Goal: Task Accomplishment & Management: Complete application form

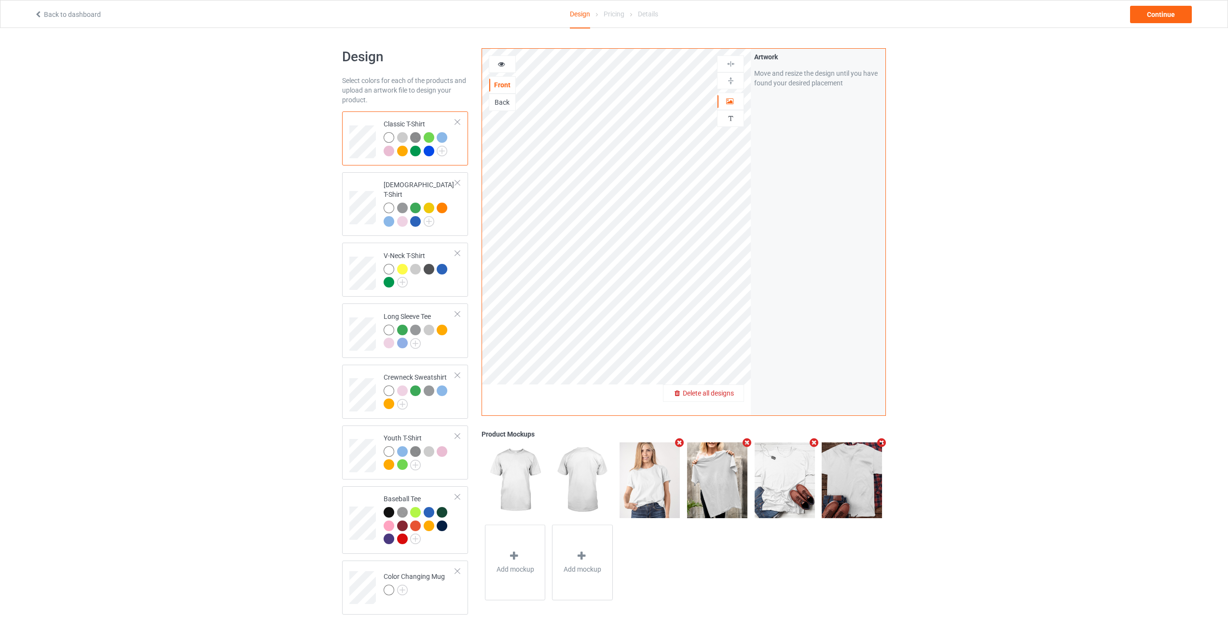
click at [726, 389] on div "Delete all designs" at bounding box center [703, 393] width 80 height 10
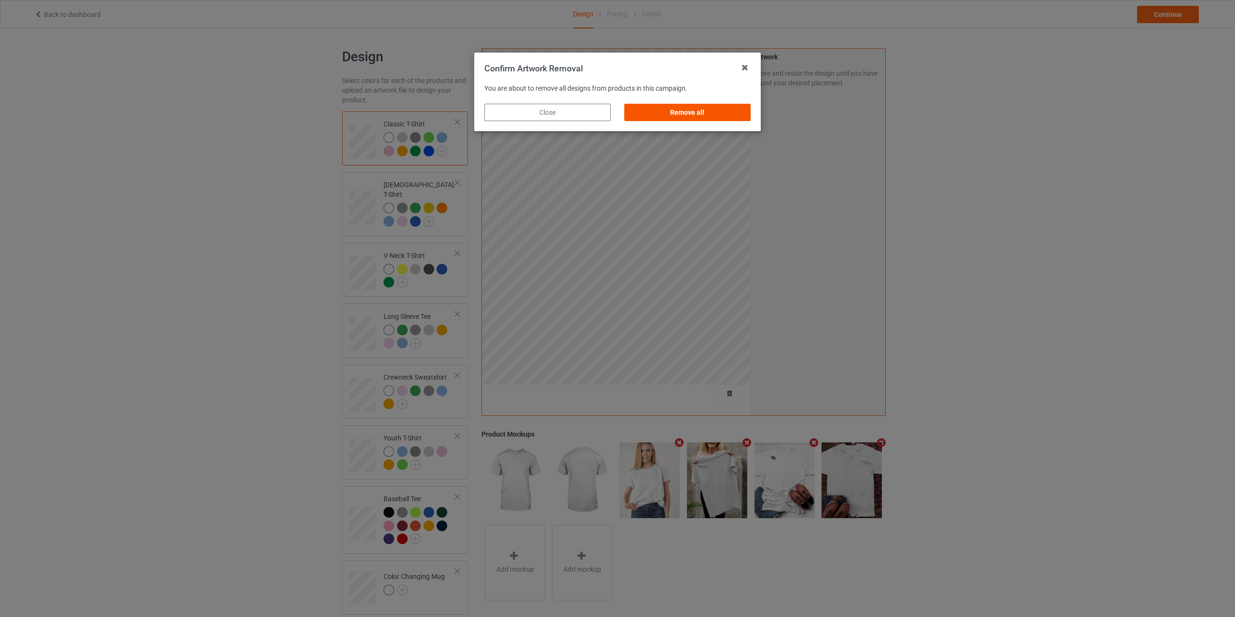
click at [679, 115] on div "Remove all" at bounding box center [687, 112] width 126 height 17
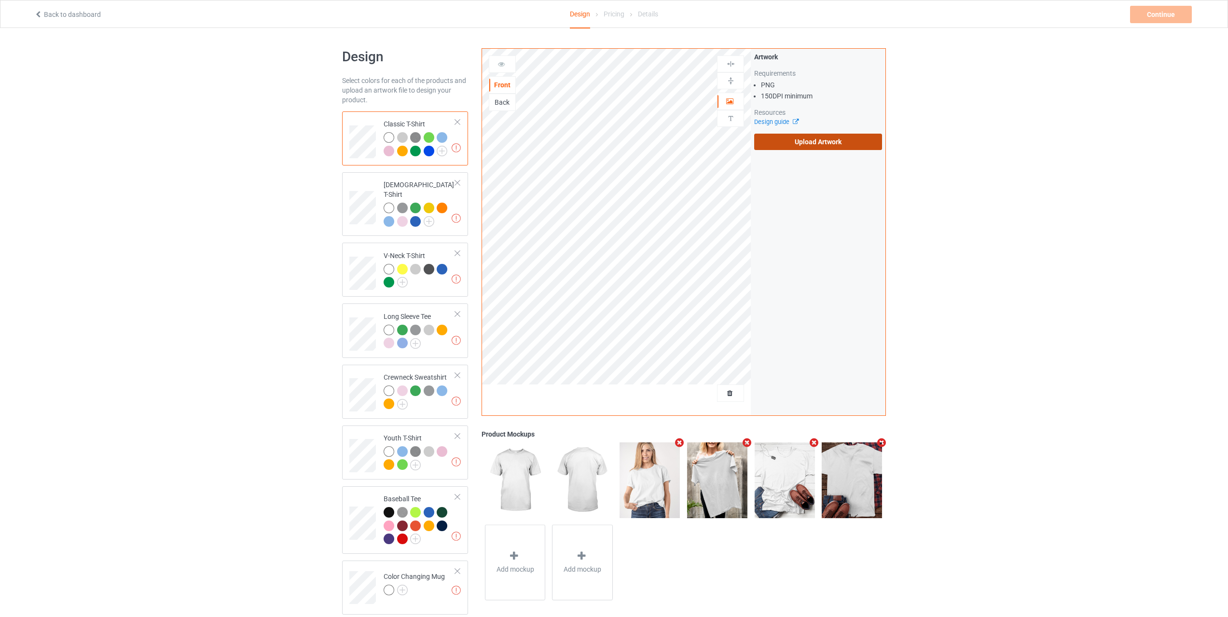
click at [822, 142] on label "Upload Artwork" at bounding box center [818, 142] width 128 height 16
click at [0, 0] on input "Upload Artwork" at bounding box center [0, 0] width 0 height 0
click at [728, 82] on img at bounding box center [730, 80] width 9 height 9
click at [732, 68] on div at bounding box center [730, 63] width 27 height 17
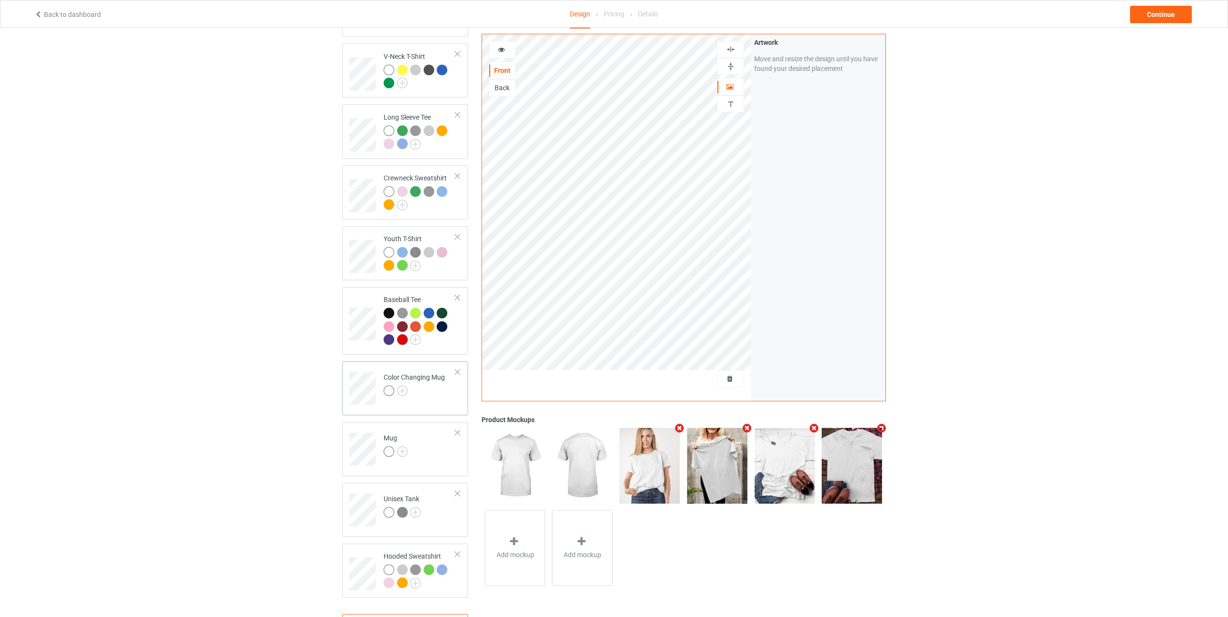
scroll to position [240, 0]
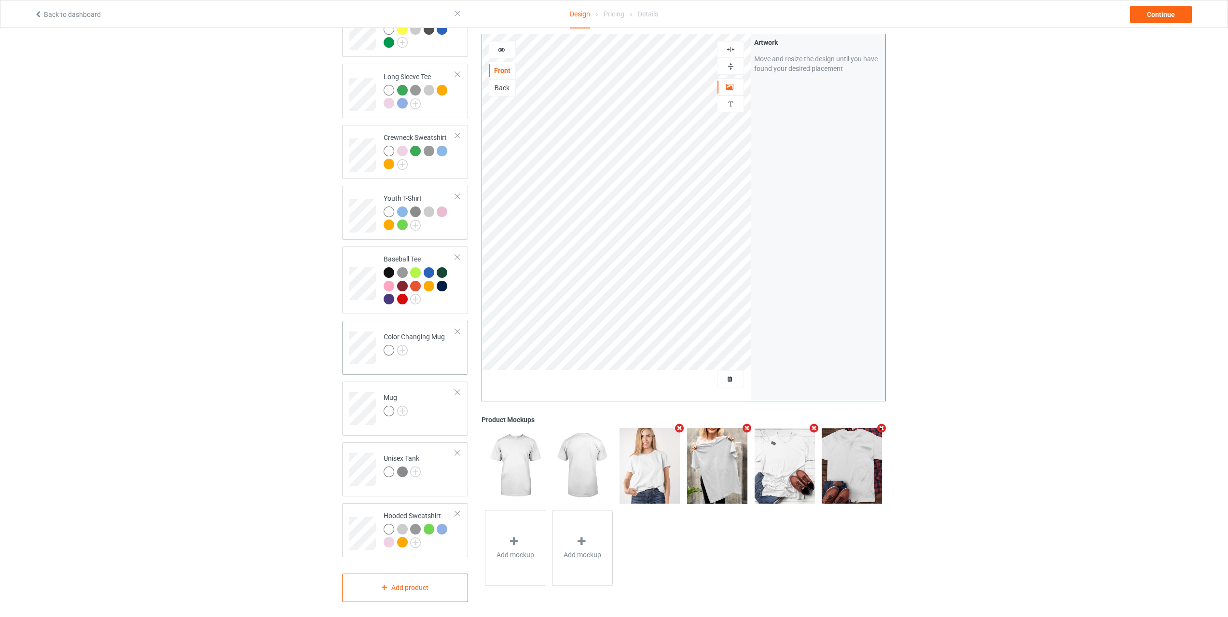
click at [428, 353] on td "Color Changing Mug" at bounding box center [419, 345] width 82 height 40
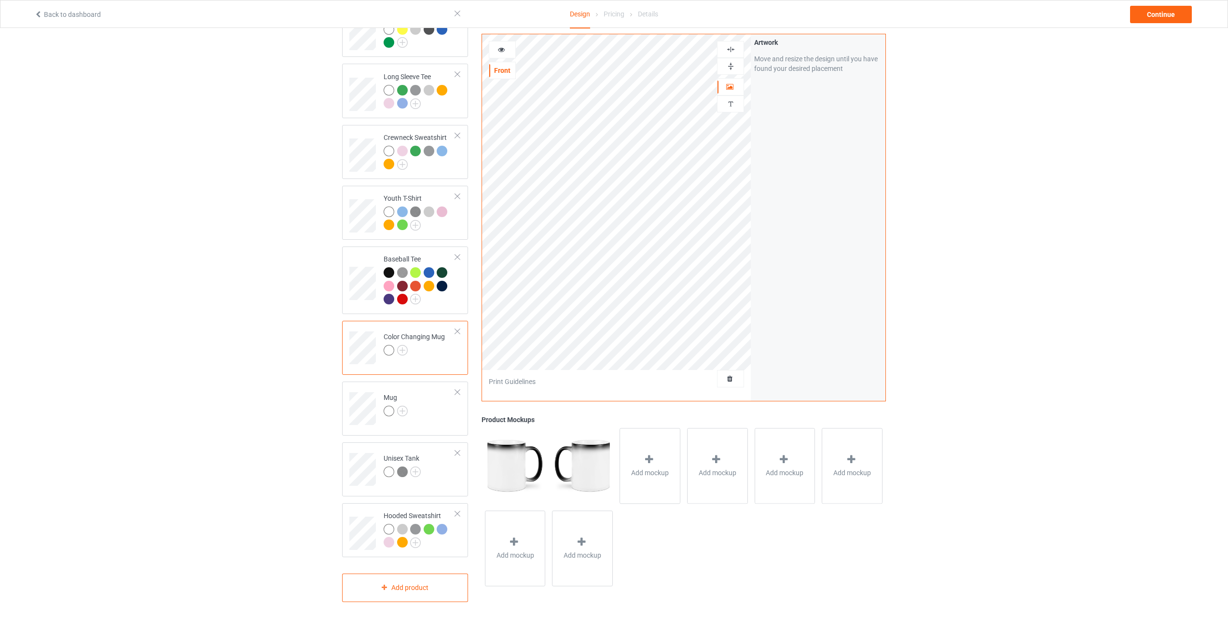
click at [733, 67] on img at bounding box center [730, 66] width 9 height 9
click at [831, 189] on div "Artwork Move and resize the design until you have found your desired placement" at bounding box center [818, 217] width 135 height 367
click at [731, 68] on img at bounding box center [730, 66] width 9 height 9
click at [436, 463] on td "Unisex Tank" at bounding box center [419, 466] width 82 height 40
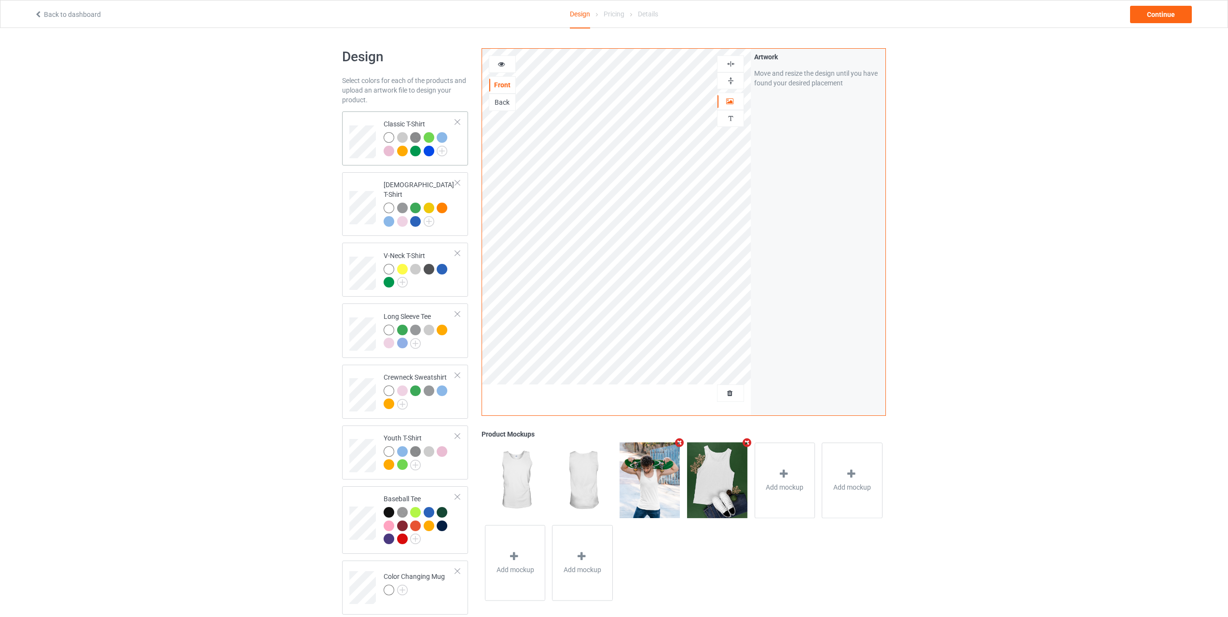
click at [459, 147] on td "Classic T-Shirt" at bounding box center [419, 138] width 82 height 46
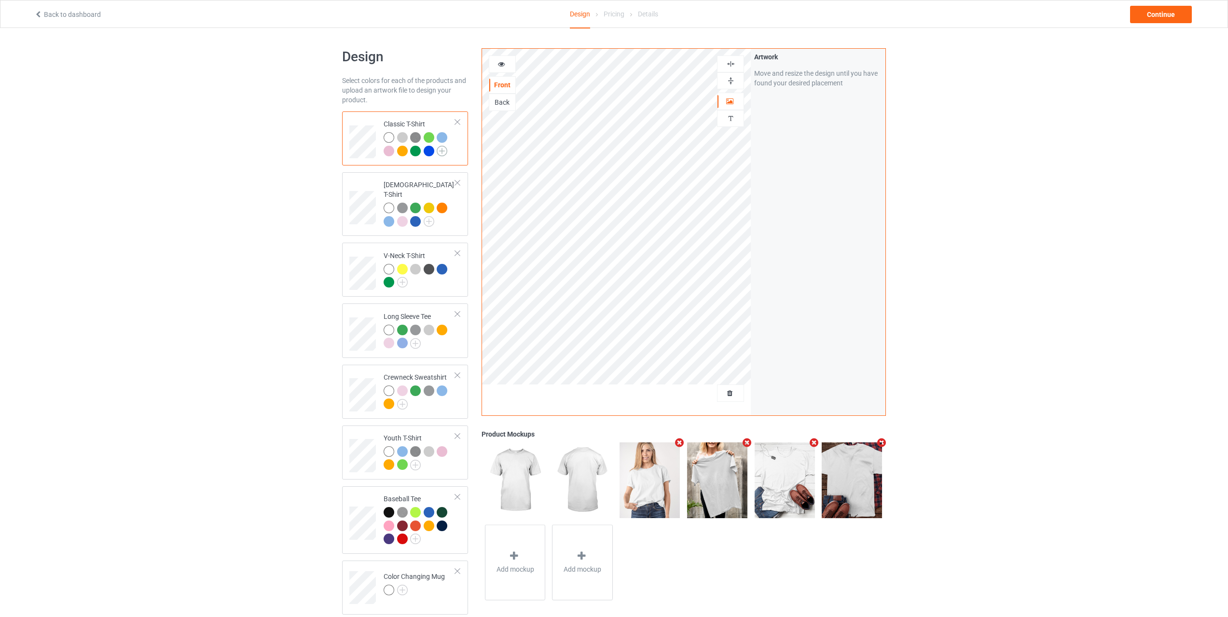
click at [438, 149] on img at bounding box center [442, 151] width 11 height 11
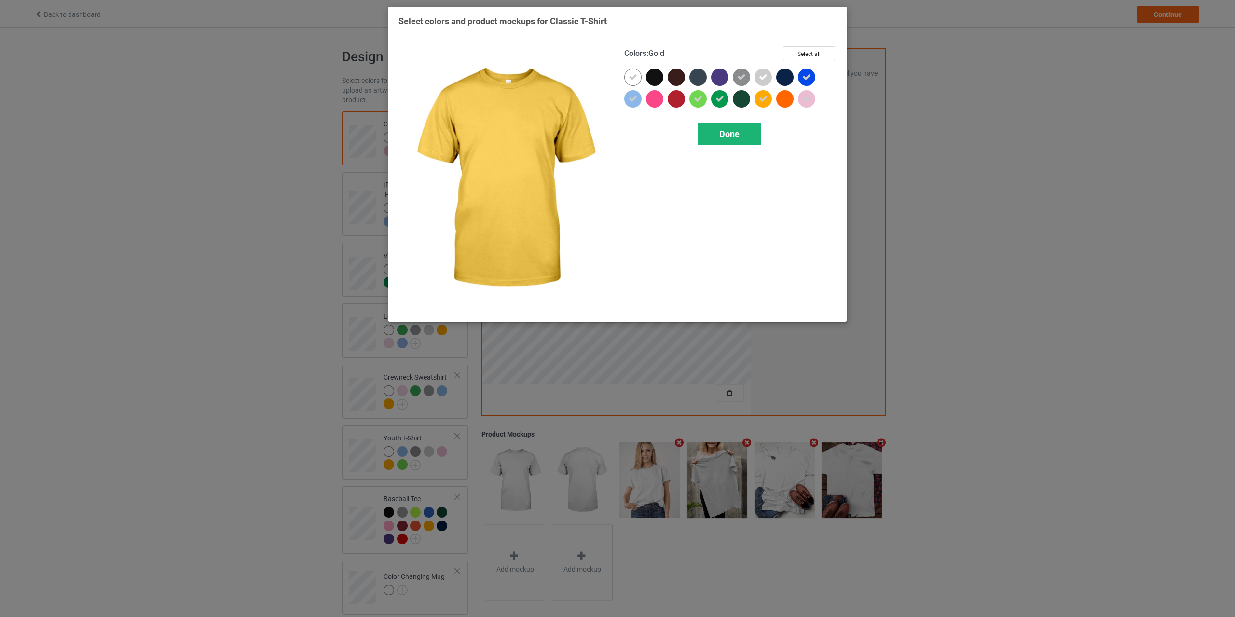
click at [739, 137] on span "Done" at bounding box center [729, 134] width 20 height 10
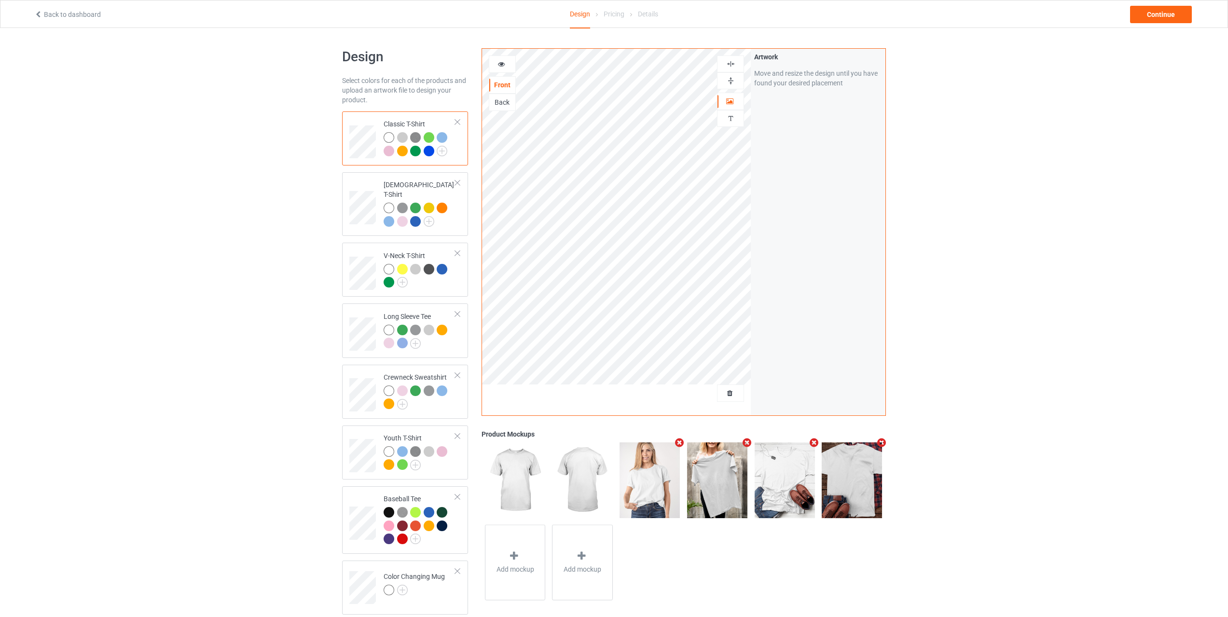
click at [414, 149] on div at bounding box center [415, 151] width 11 height 11
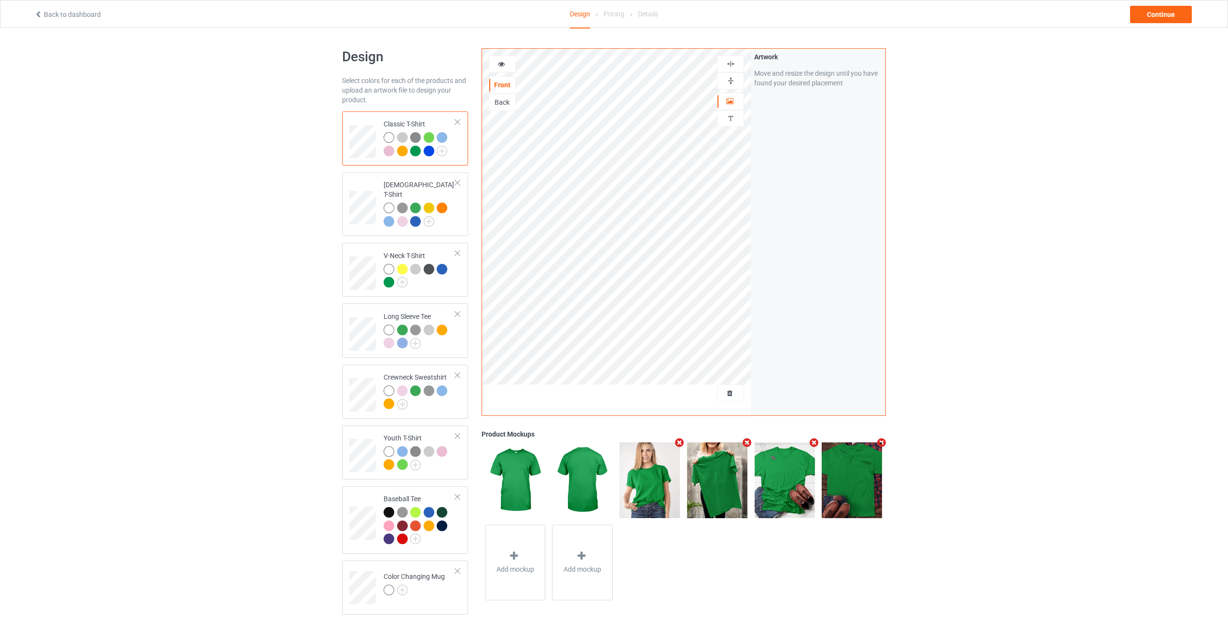
click at [417, 133] on img at bounding box center [415, 137] width 11 height 11
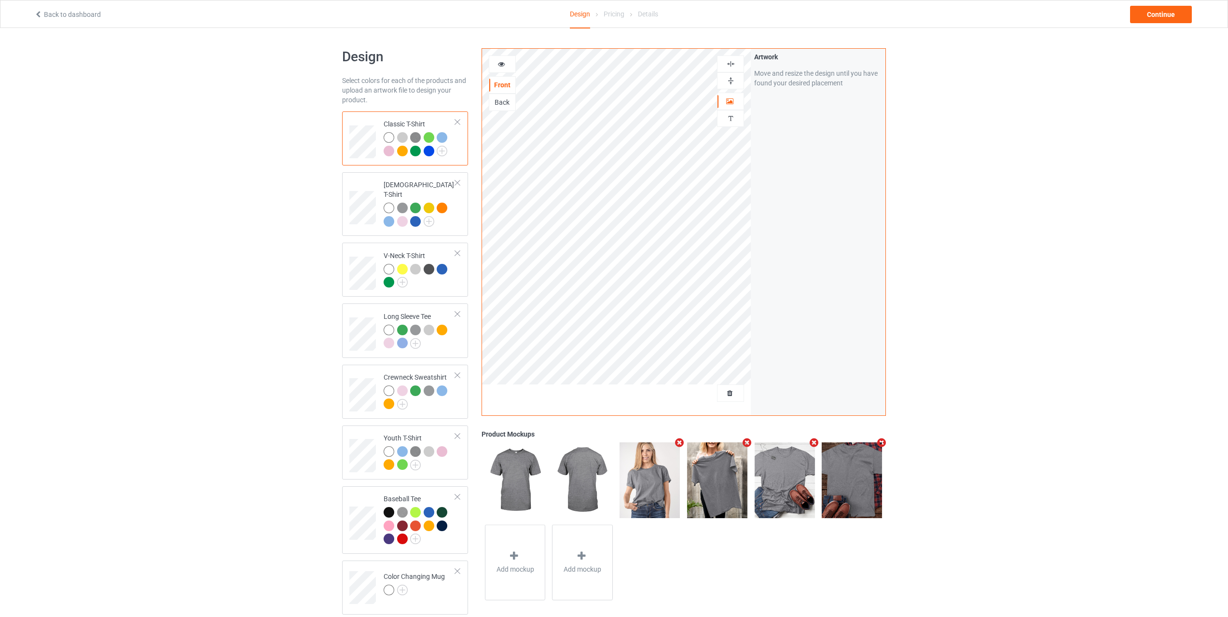
click at [498, 65] on icon at bounding box center [501, 62] width 8 height 7
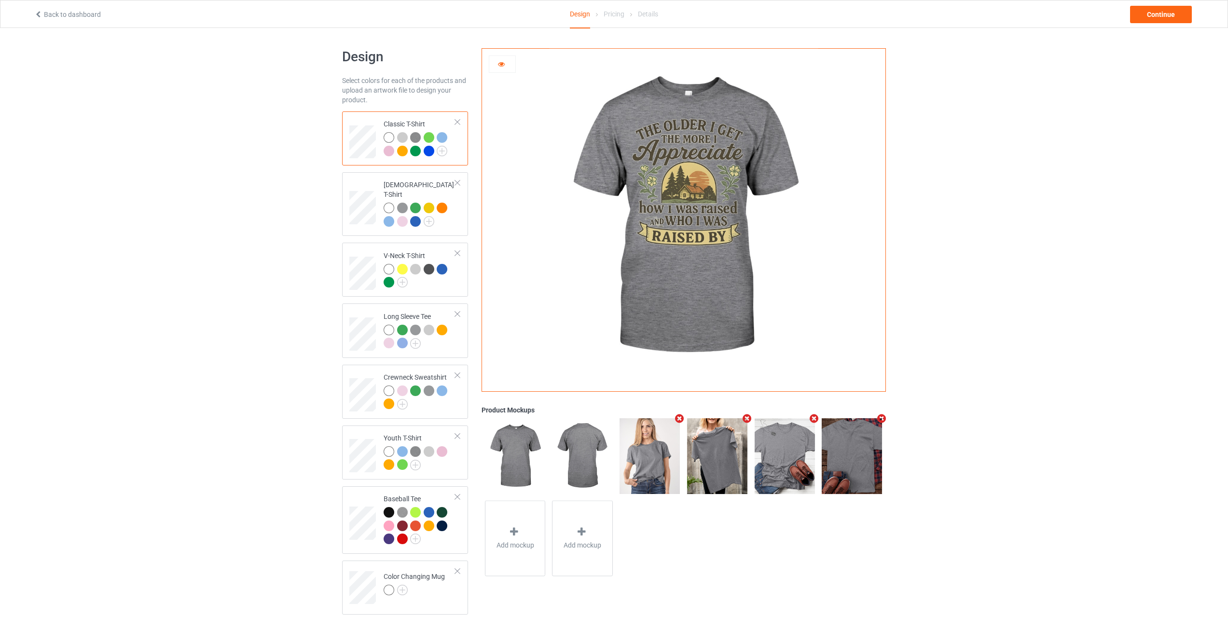
click at [389, 136] on div at bounding box center [389, 137] width 11 height 11
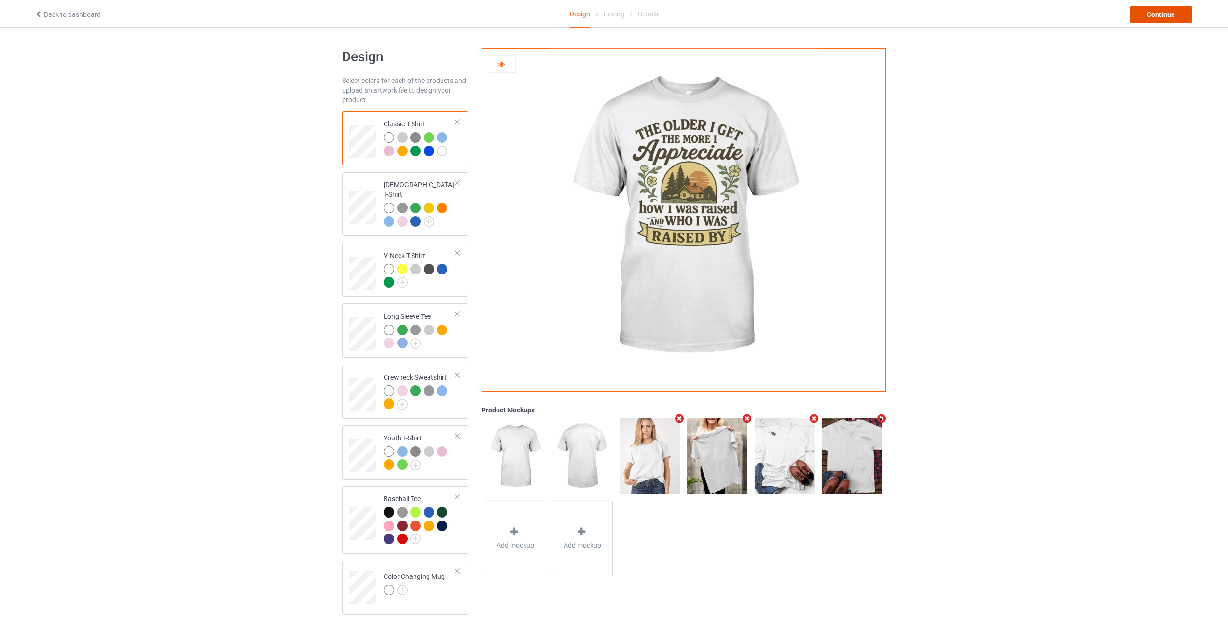
click at [1174, 17] on div "Continue" at bounding box center [1161, 14] width 62 height 17
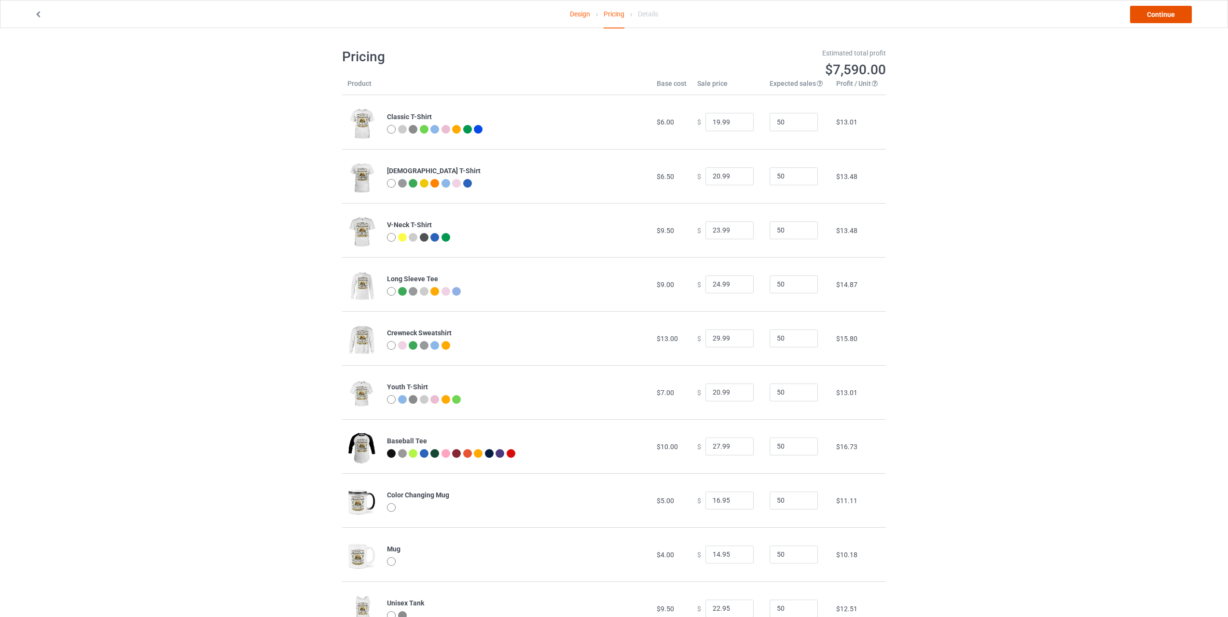
click at [1144, 15] on link "Continue" at bounding box center [1161, 14] width 62 height 17
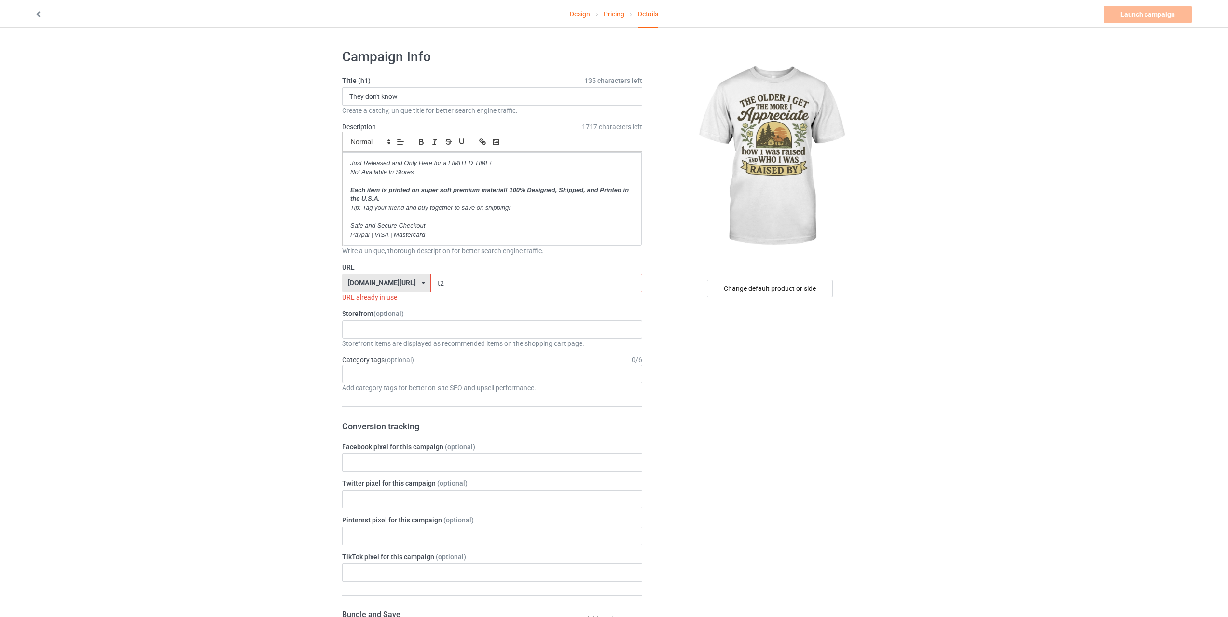
click at [401, 285] on div "[DOMAIN_NAME][URL] [DOMAIN_NAME][URL] [DOMAIN_NAME][URL] [DOMAIN_NAME][URL] 647…" at bounding box center [386, 283] width 88 height 18
click at [388, 320] on div "[DOMAIN_NAME][URL]" at bounding box center [385, 318] width 87 height 17
click at [430, 283] on input "t2" at bounding box center [535, 283] width 211 height 18
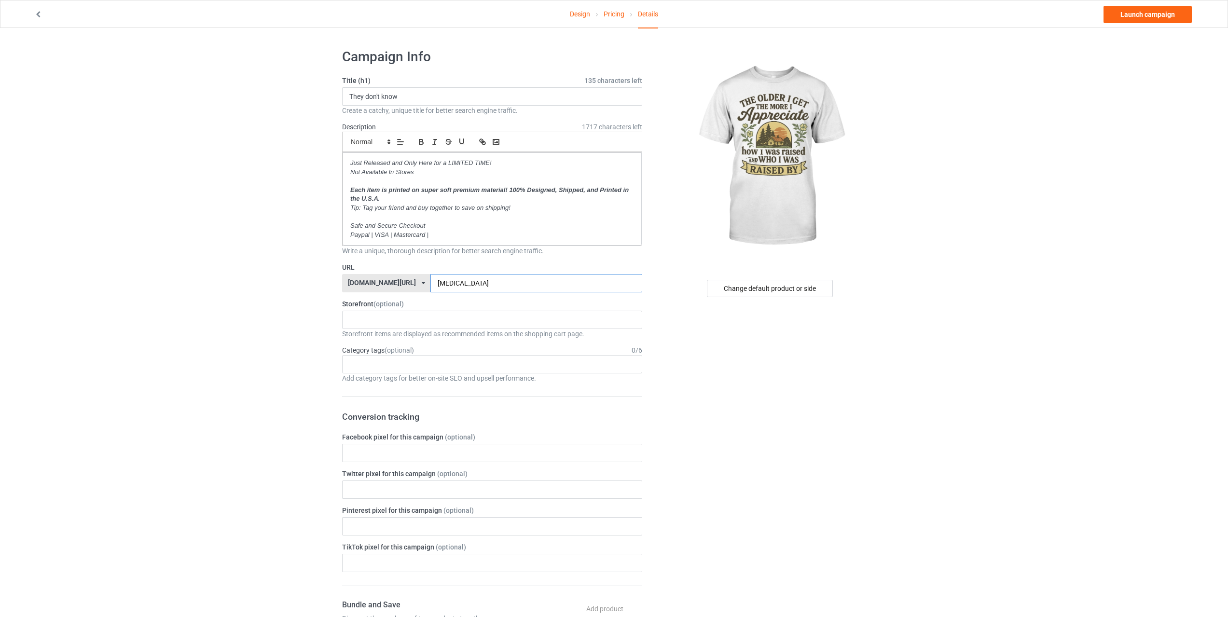
type input "[MEDICAL_DATA]"
click at [428, 97] on input "They don't know" at bounding box center [492, 96] width 300 height 18
paste input "older I get, the more I realise how poorly I was raised."
type input "The older I get, the more I realise how poorly I was raised."
click at [233, 142] on div "Design Pricing Details Launch campaign Campaign Info Title (h1) 90 characters l…" at bounding box center [614, 624] width 1228 height 1193
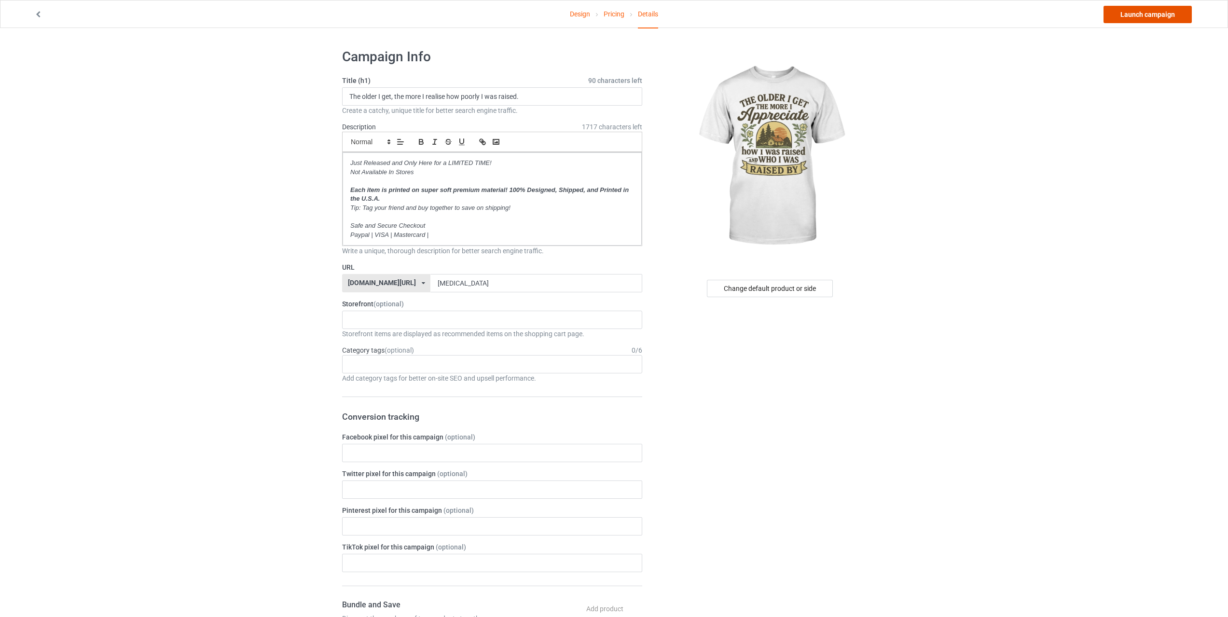
click at [1128, 19] on link "Launch campaign" at bounding box center [1147, 14] width 88 height 17
